Goal: Task Accomplishment & Management: Use online tool/utility

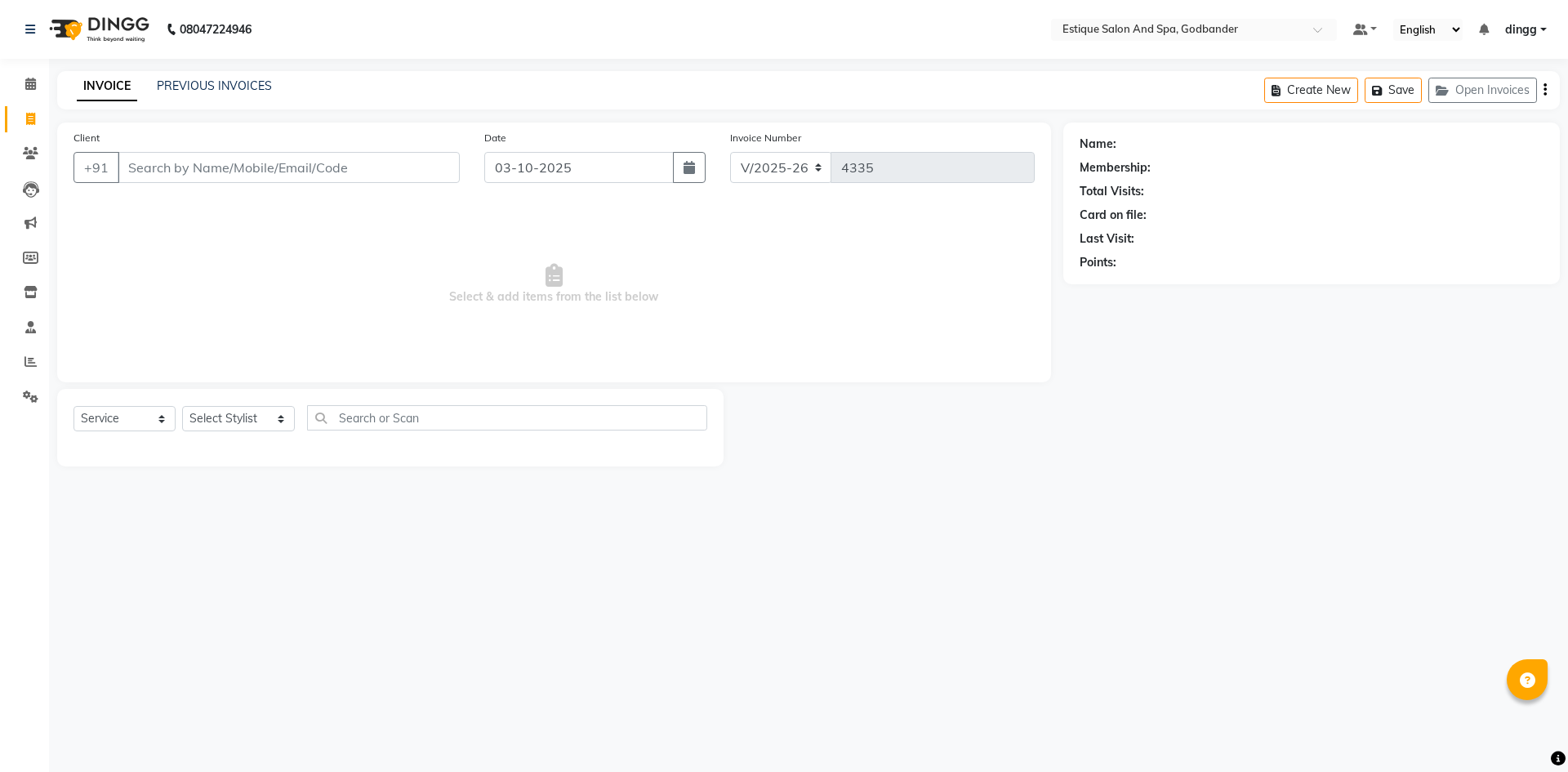
select select "6103"
select select "service"
click at [164, 169] on input "Client" at bounding box center [289, 167] width 342 height 31
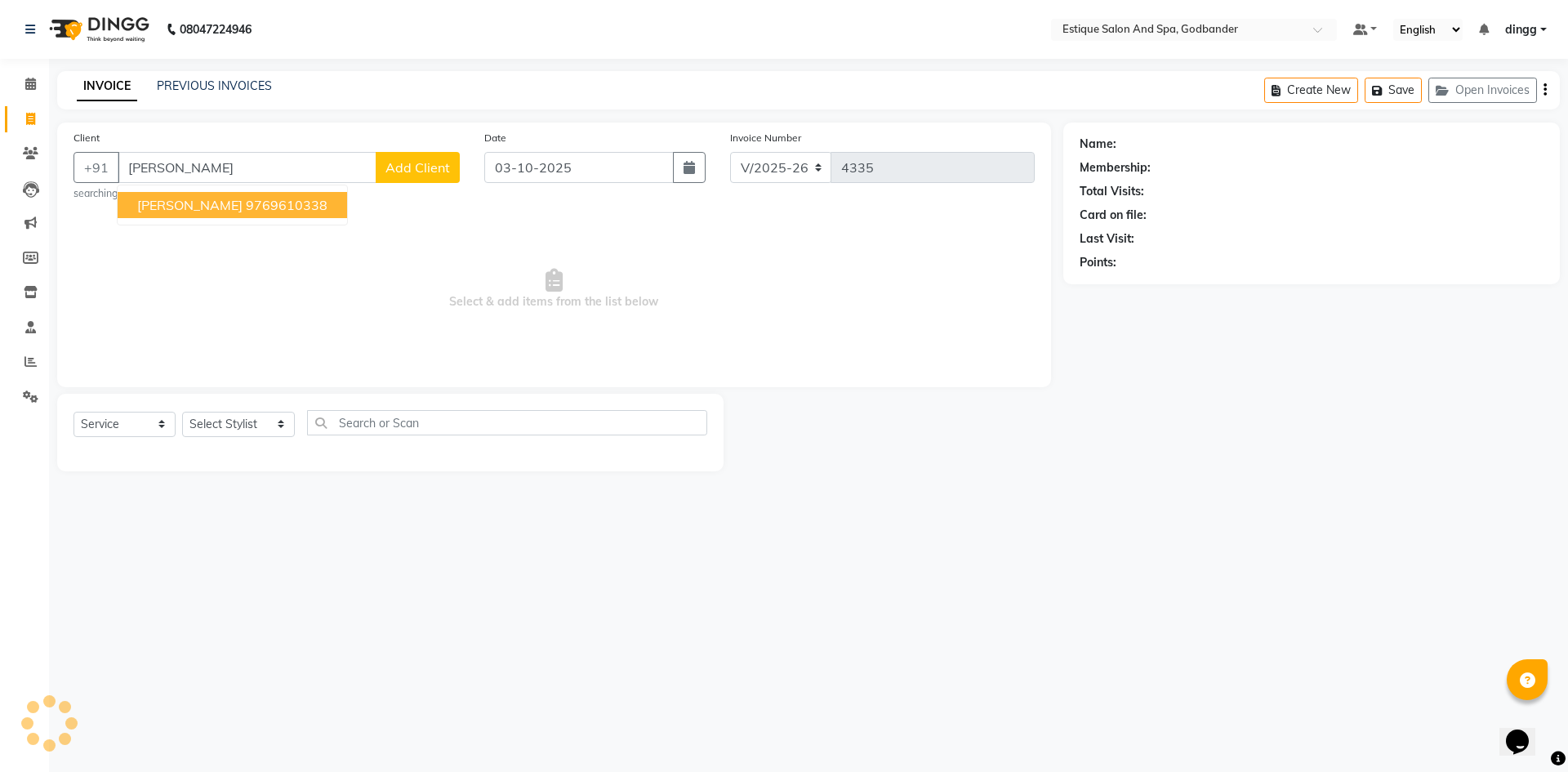
click at [201, 214] on button "[PERSON_NAME] 9769610338" at bounding box center [233, 205] width 230 height 27
type input "9769610338"
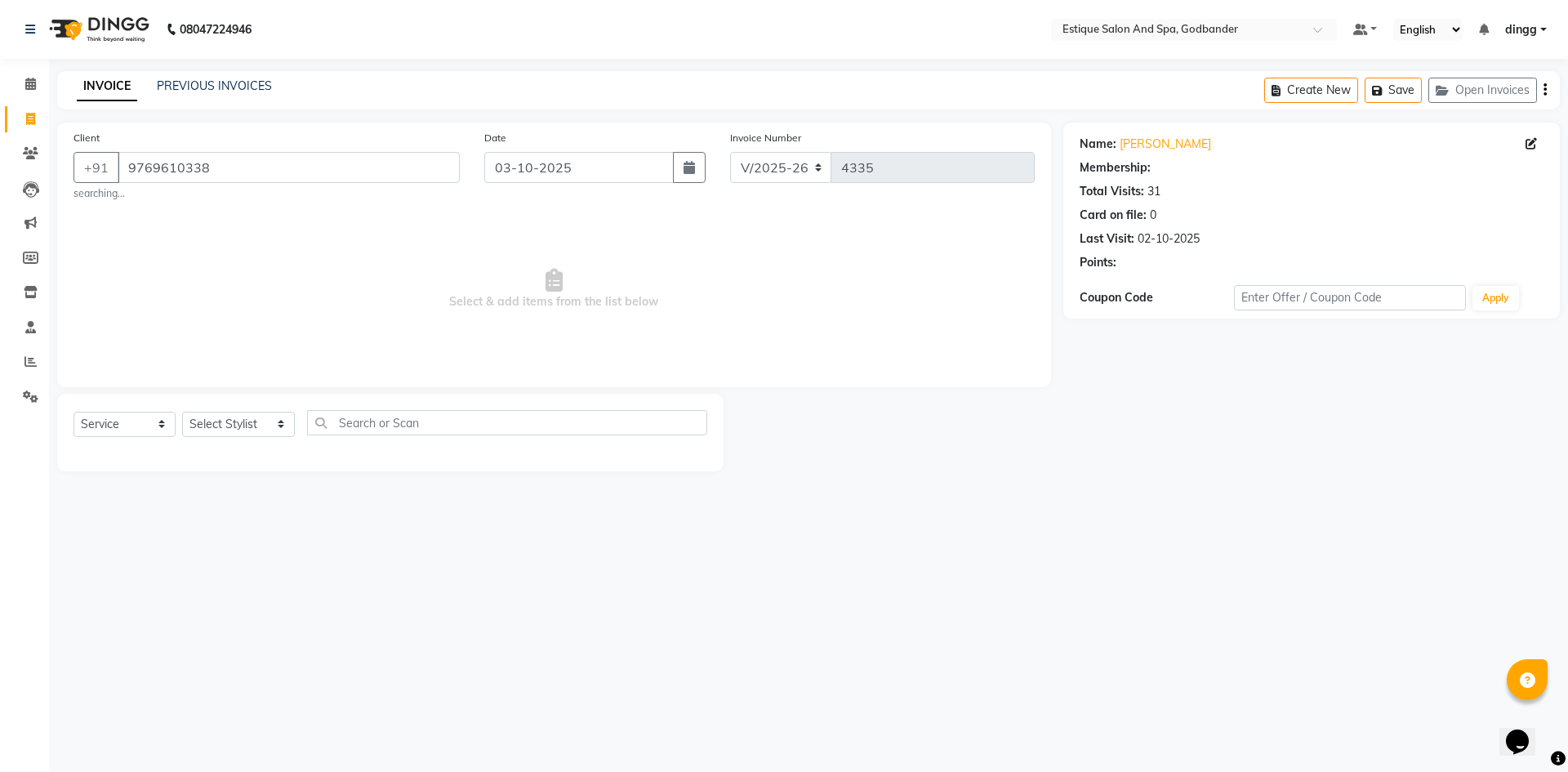
select select "1: Object"
click at [252, 424] on select "Select Stylist Aarti Nails [PERSON_NAME] [PERSON_NAME] Any one Asmi BEAUTY ding…" at bounding box center [238, 424] width 113 height 26
select select "71725"
click at [182, 412] on select "Select Stylist Aarti Nails [PERSON_NAME] [PERSON_NAME] Any one Asmi BEAUTY ding…" at bounding box center [238, 424] width 113 height 26
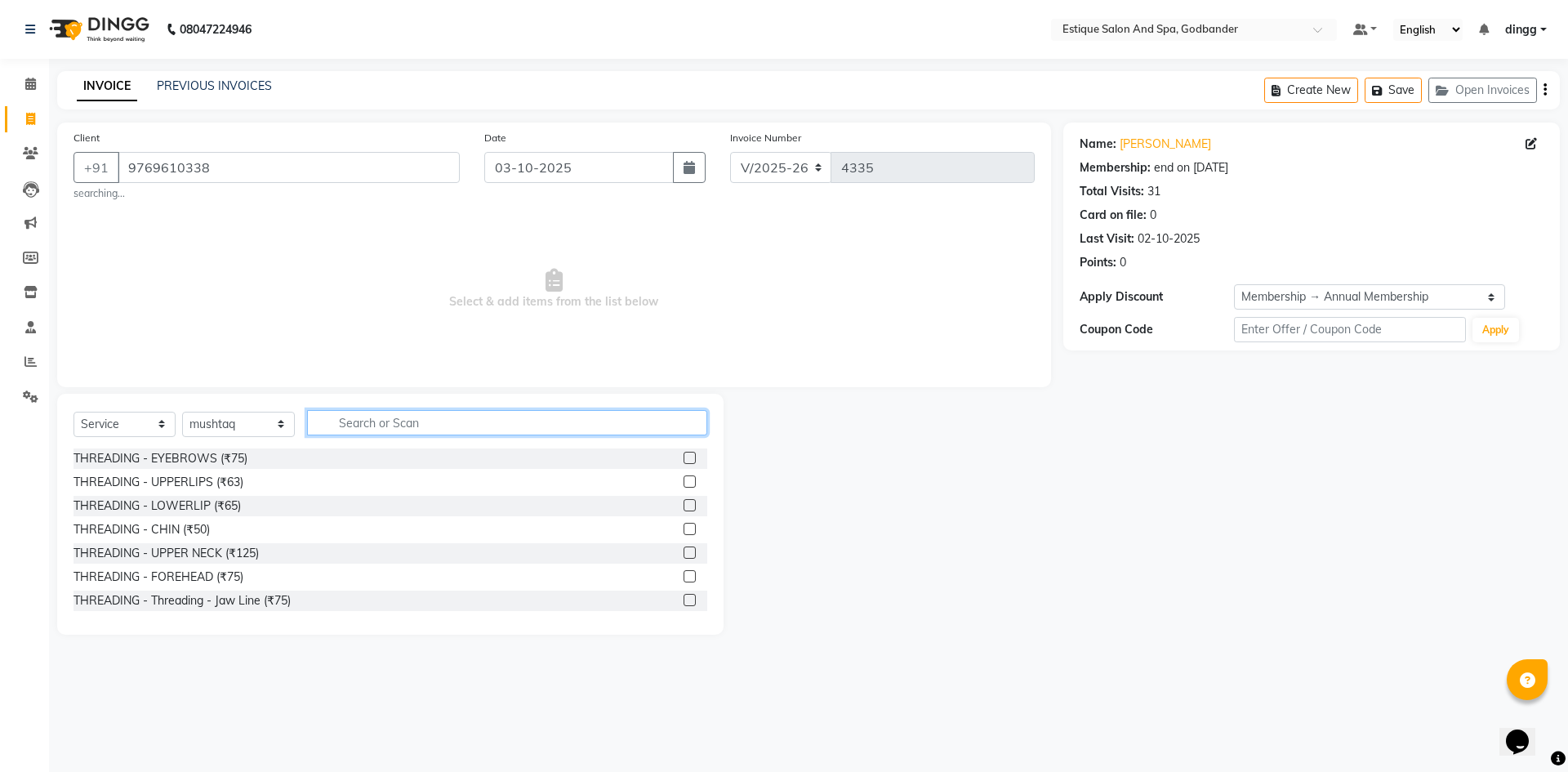
click at [350, 427] on input "text" at bounding box center [507, 423] width 401 height 26
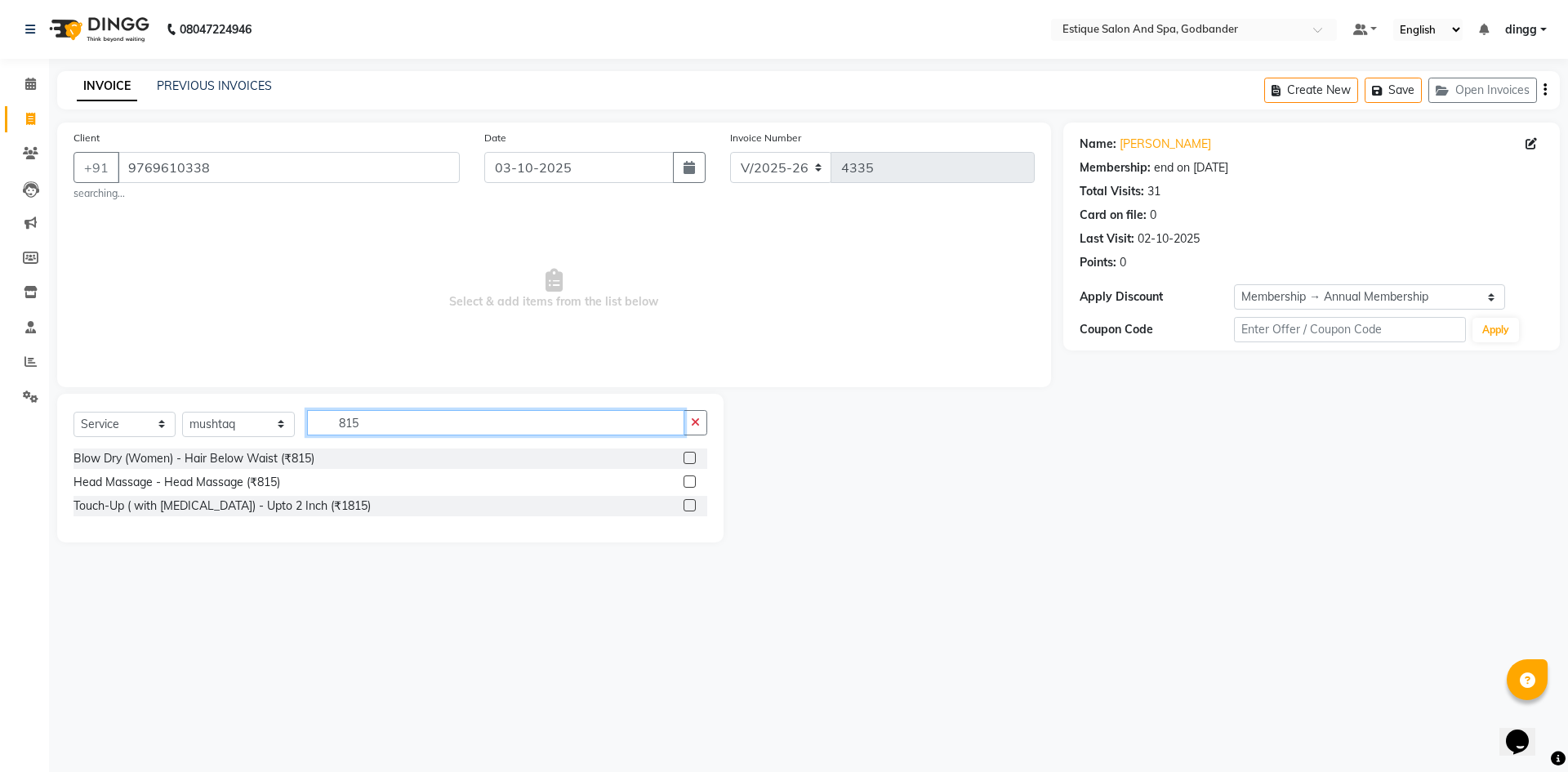
type input "815"
click at [690, 487] on label at bounding box center [689, 481] width 12 height 12
click at [690, 487] on input "checkbox" at bounding box center [688, 481] width 10 height 10
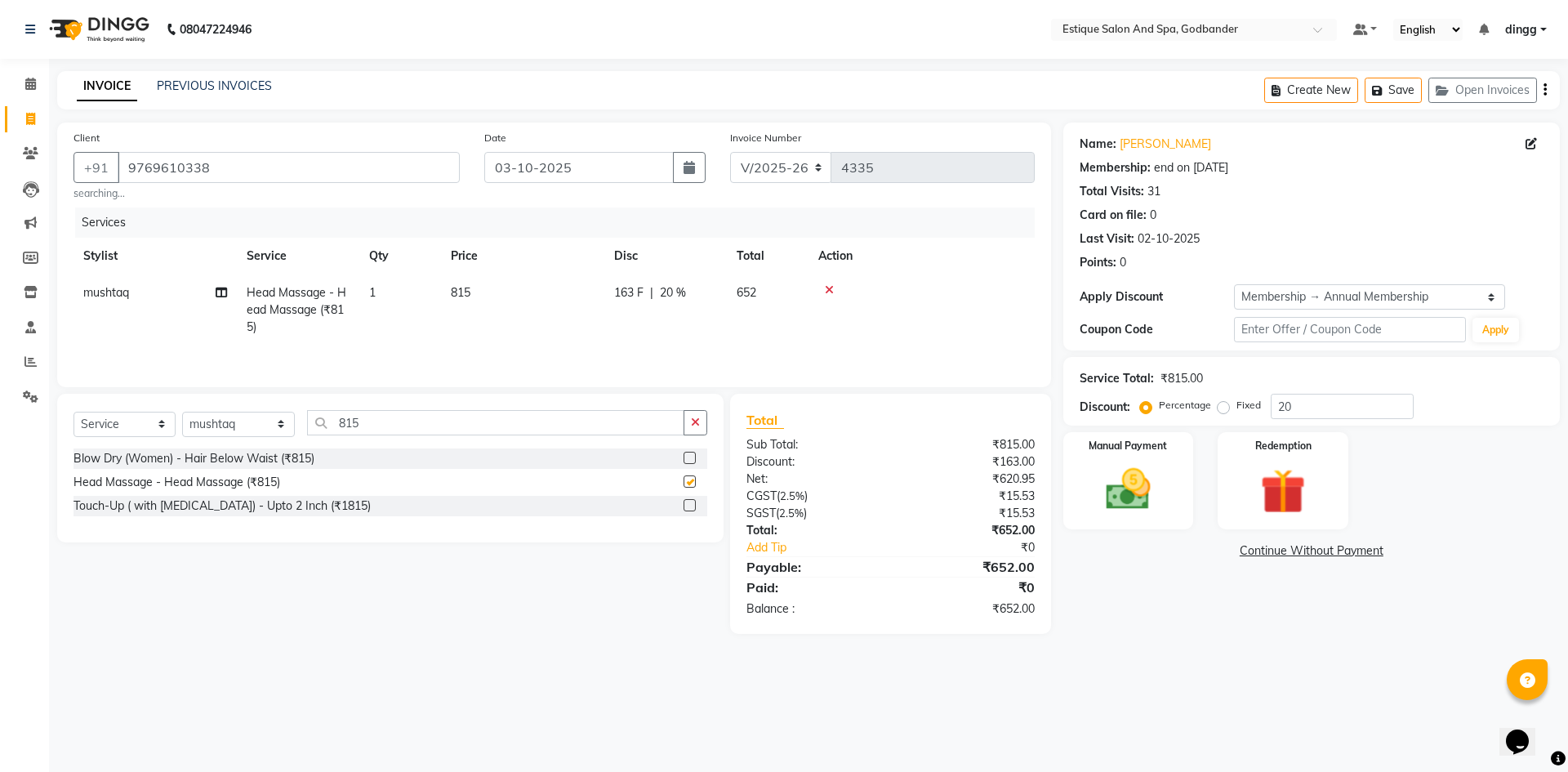
checkbox input "false"
click at [1155, 488] on img at bounding box center [1128, 489] width 76 height 54
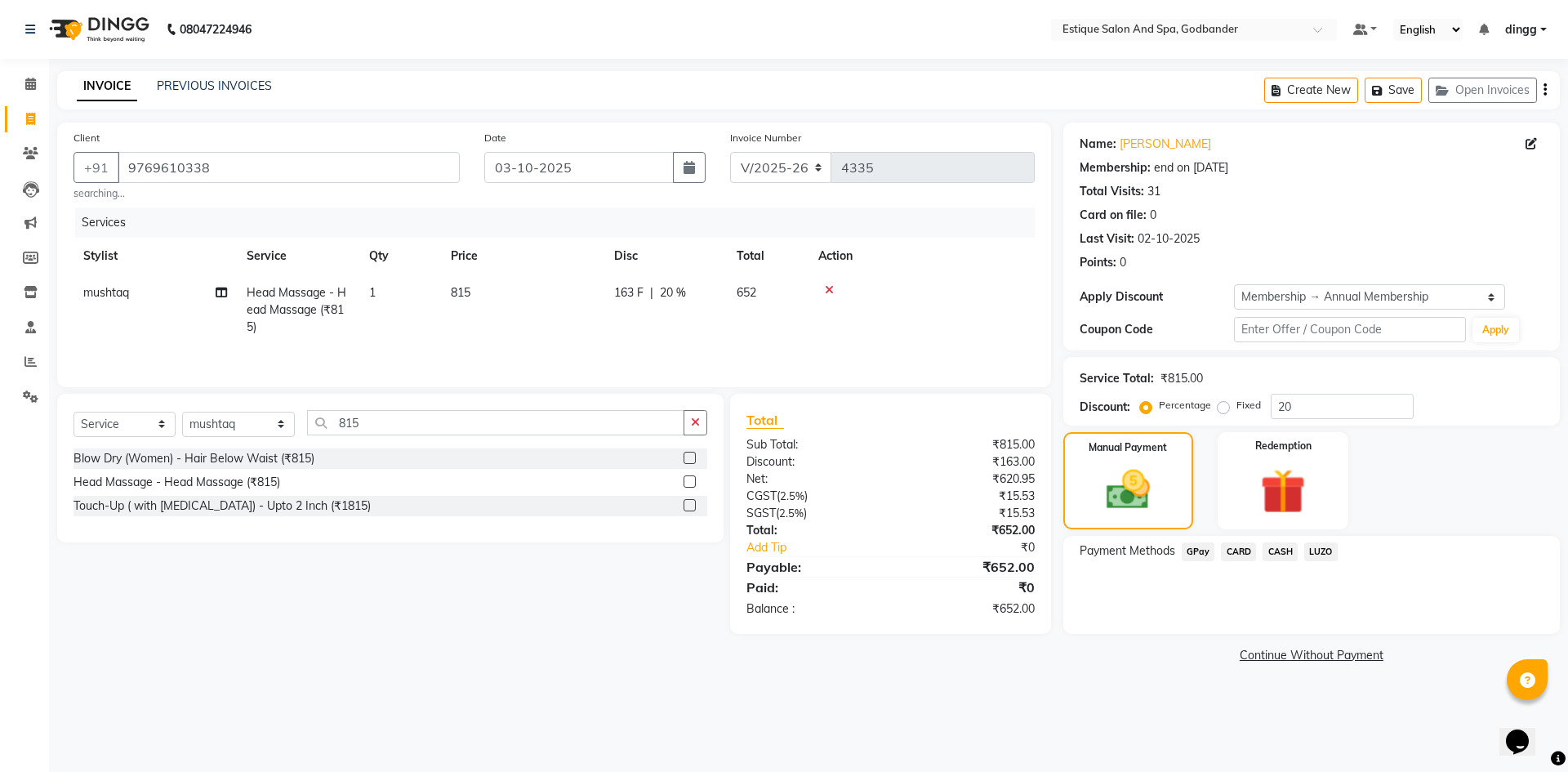
click at [1200, 549] on span "GPay" at bounding box center [1198, 552] width 33 height 19
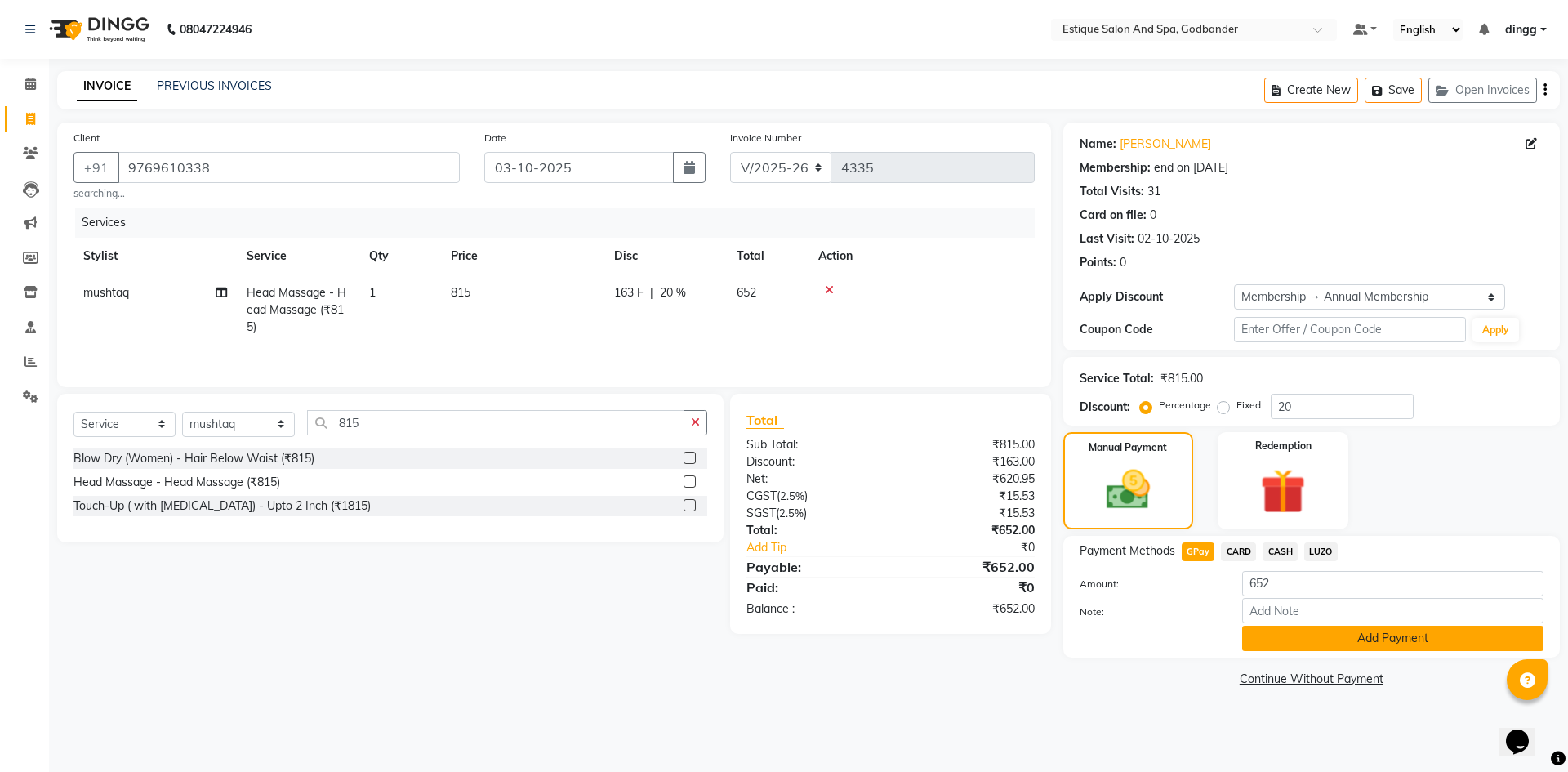
click at [1258, 650] on button "Add Payment" at bounding box center [1391, 638] width 301 height 26
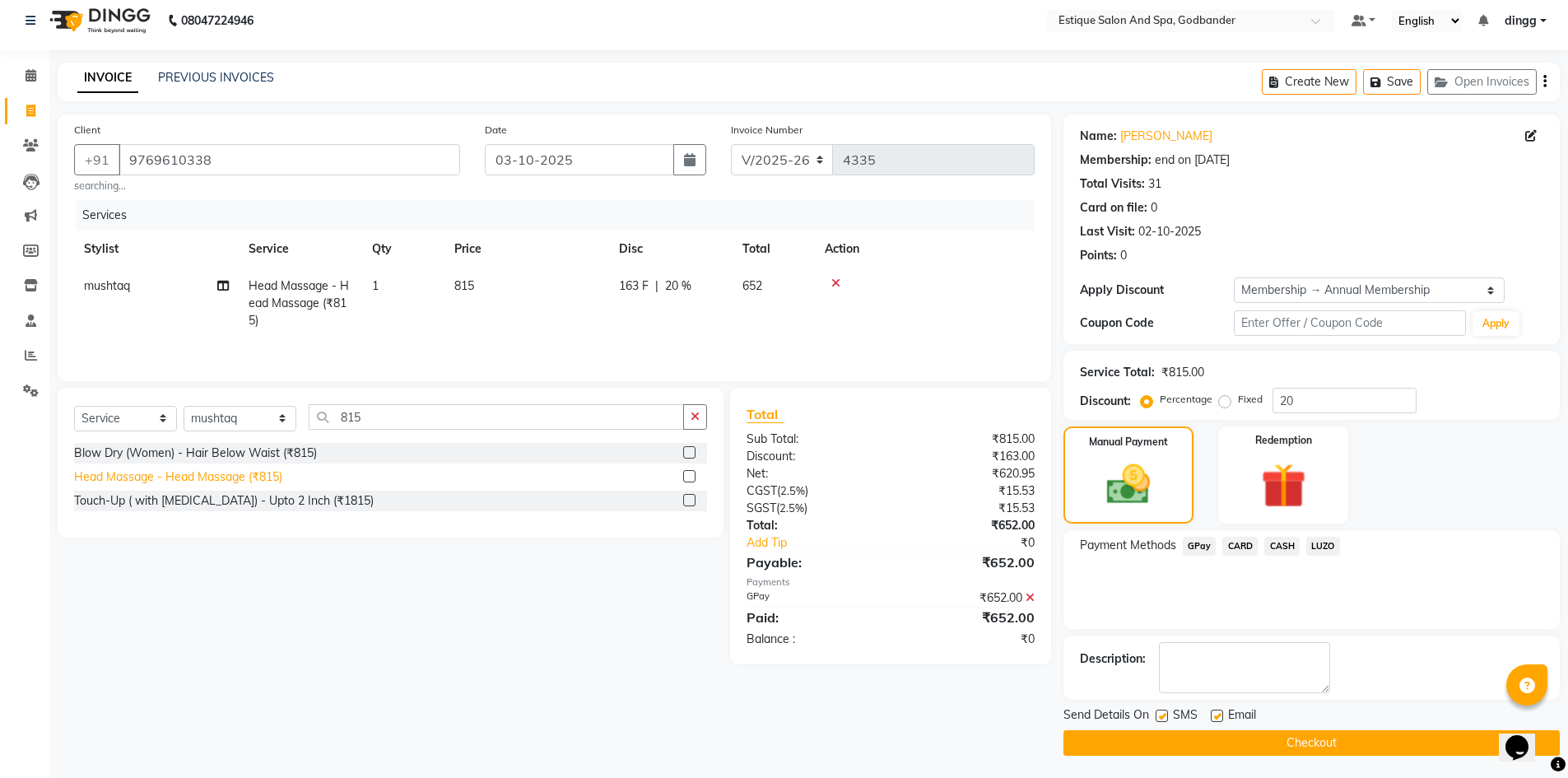
scroll to position [11, 0]
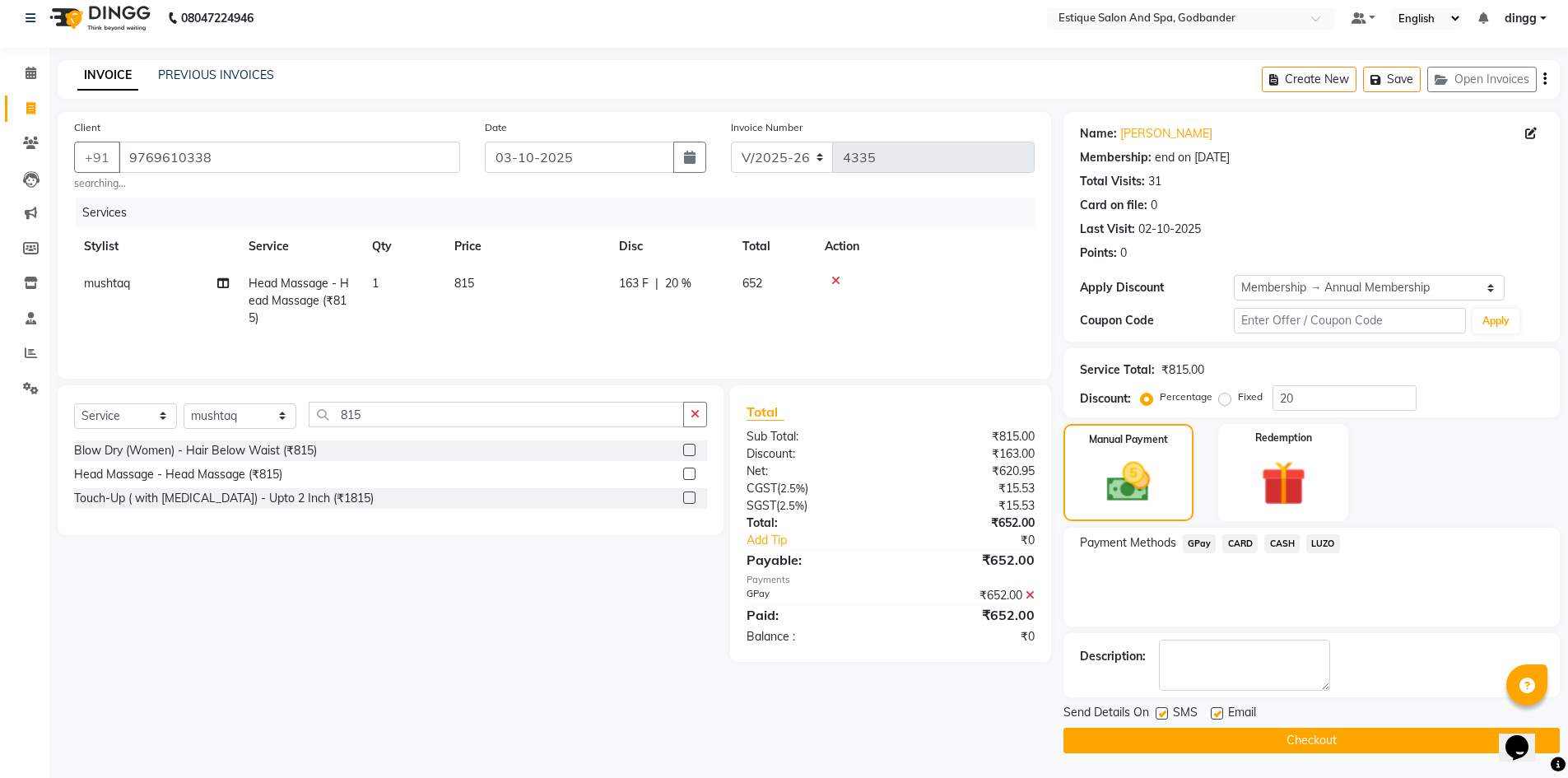
click at [1151, 739] on button "Checkout" at bounding box center [1311, 740] width 497 height 26
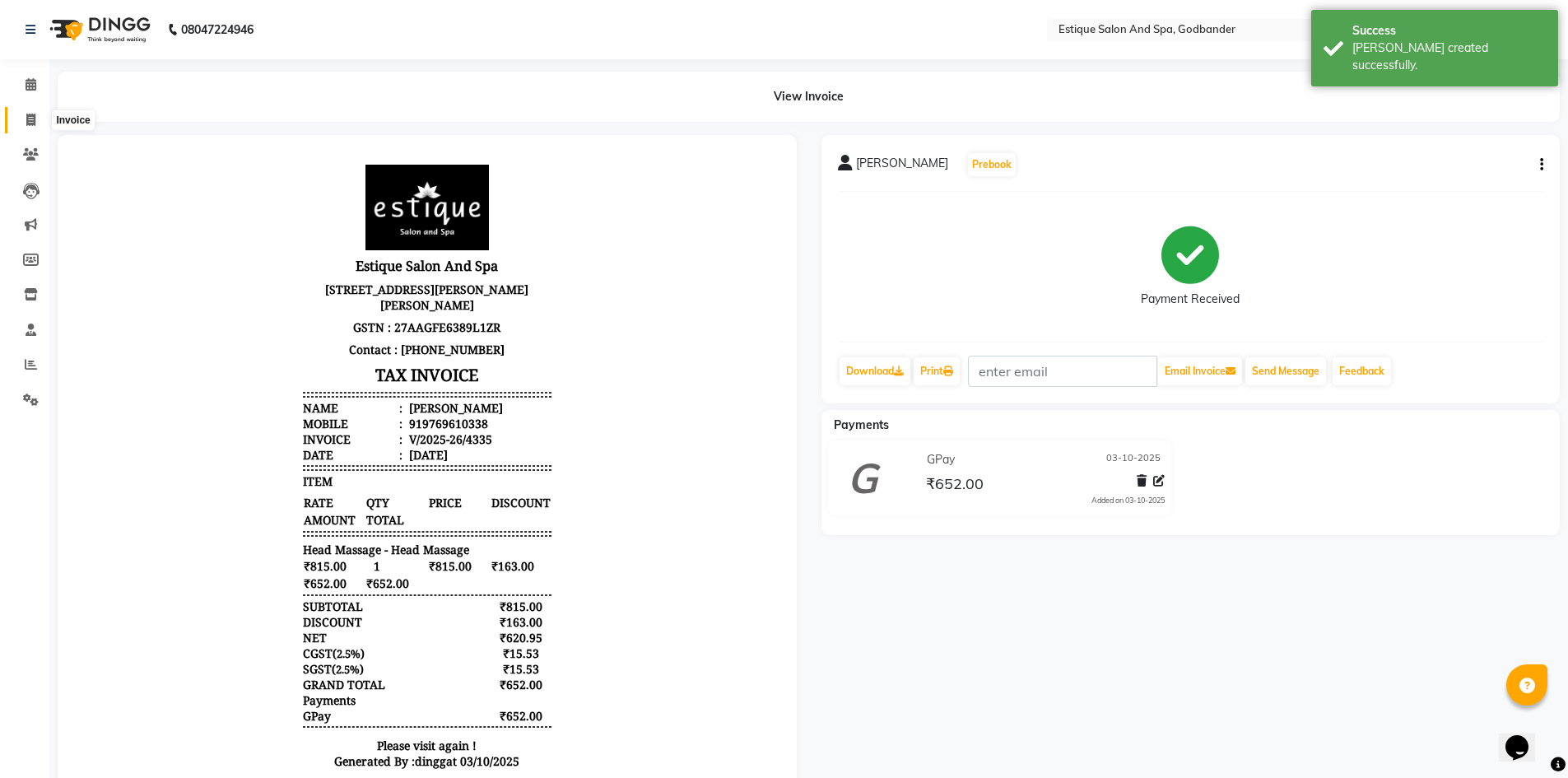
click at [23, 121] on span at bounding box center [31, 121] width 29 height 19
select select "service"
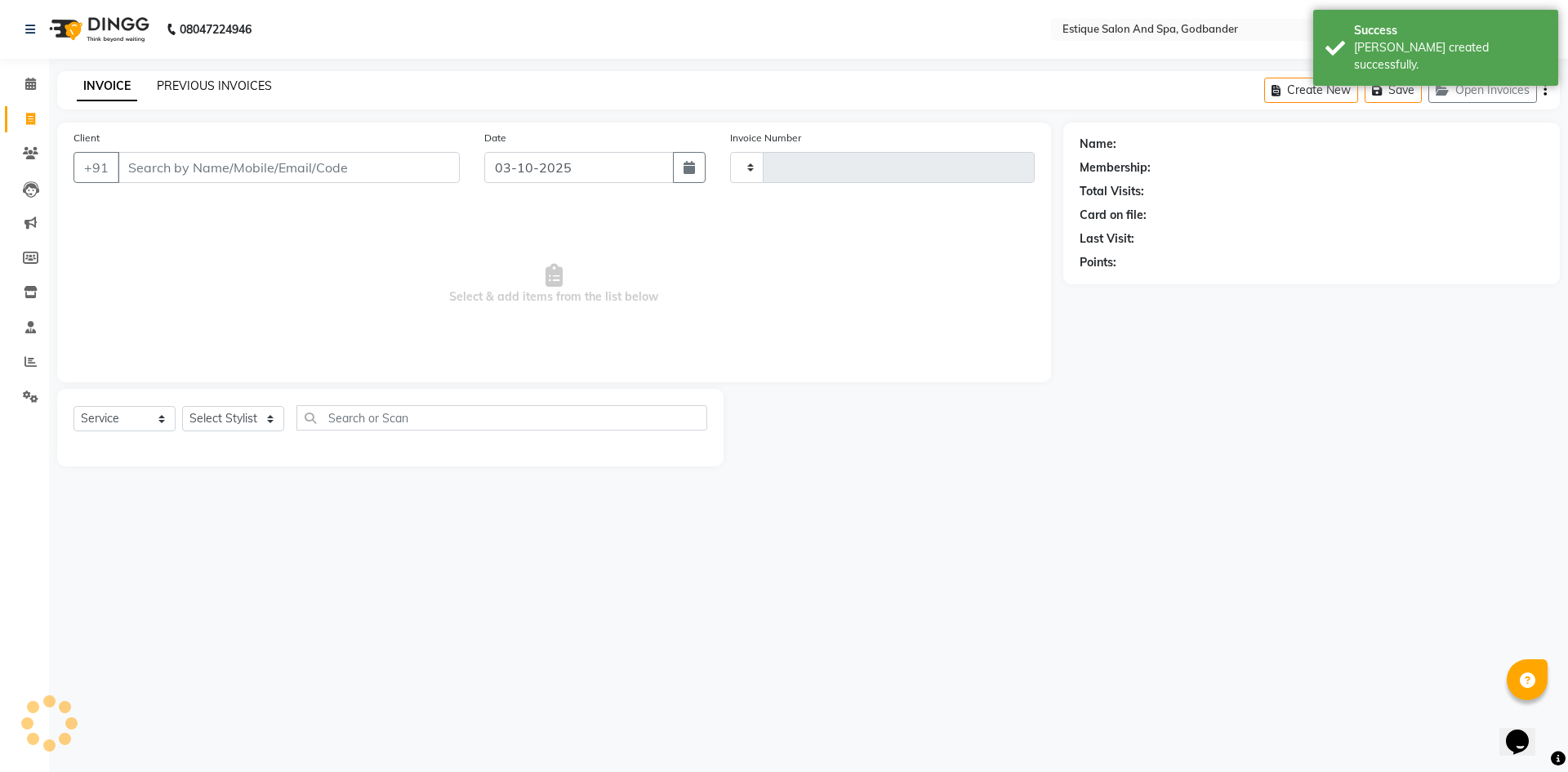
click at [219, 78] on div "PREVIOUS INVOICES" at bounding box center [214, 86] width 115 height 17
click at [196, 79] on link "PREVIOUS INVOICES" at bounding box center [214, 85] width 115 height 14
